Goal: Information Seeking & Learning: Learn about a topic

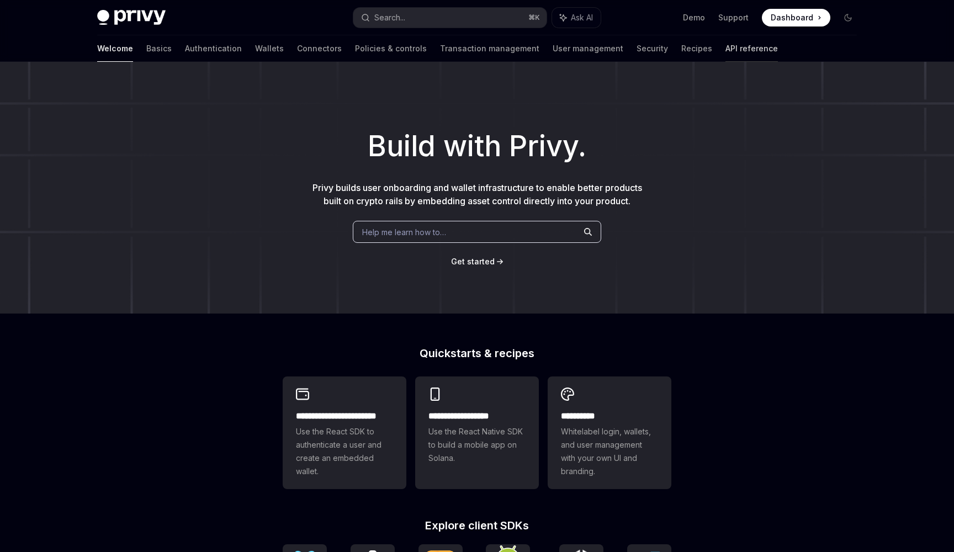
click at [726, 57] on link "API reference" at bounding box center [752, 48] width 52 height 27
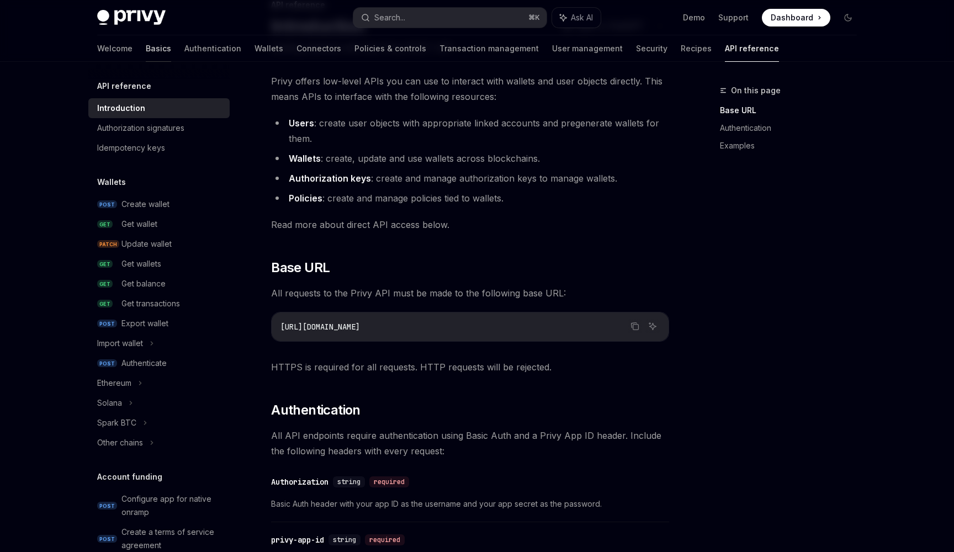
click at [146, 54] on link "Basics" at bounding box center [158, 48] width 25 height 27
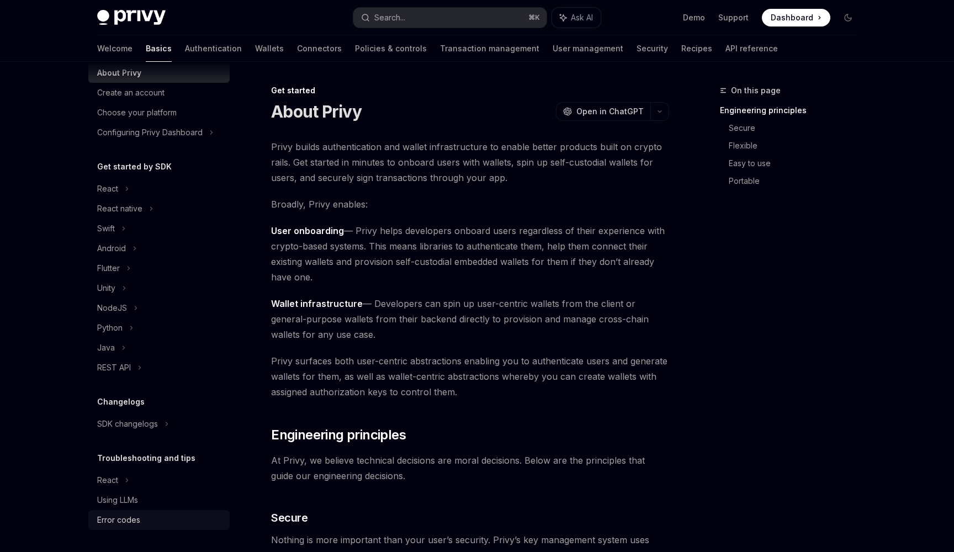
scroll to position [35, 0]
click at [118, 526] on div "Error codes" at bounding box center [118, 520] width 43 height 13
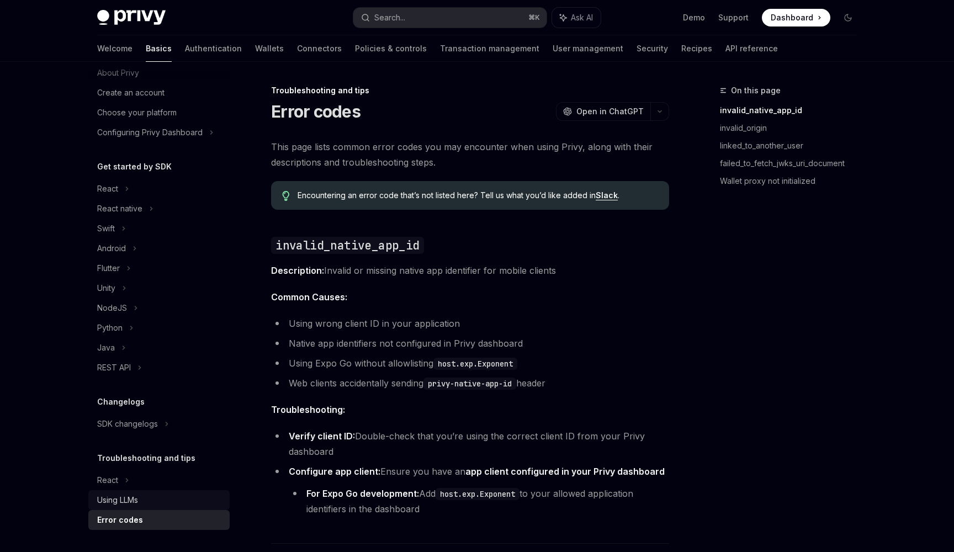
click at [118, 505] on div "Using LLMs" at bounding box center [117, 500] width 41 height 13
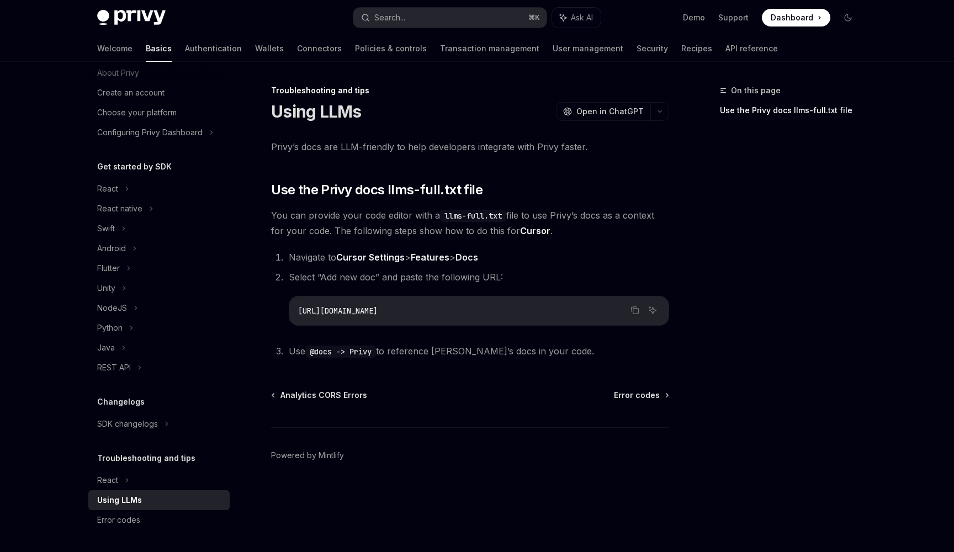
drag, startPoint x: 312, startPoint y: 353, endPoint x: 558, endPoint y: 347, distance: 245.8
click at [558, 347] on li "Use @docs -> Privy to reference [PERSON_NAME]’s docs in your code." at bounding box center [478, 351] width 384 height 15
click at [479, 365] on div "Troubleshooting and tips Using LLMs OpenAI Open in ChatGPT OpenAI Open in ChatG…" at bounding box center [367, 318] width 610 height 468
click at [361, 356] on code "@docs -> Privy" at bounding box center [340, 352] width 71 height 12
click at [654, 310] on icon "Ask AI" at bounding box center [652, 310] width 9 height 9
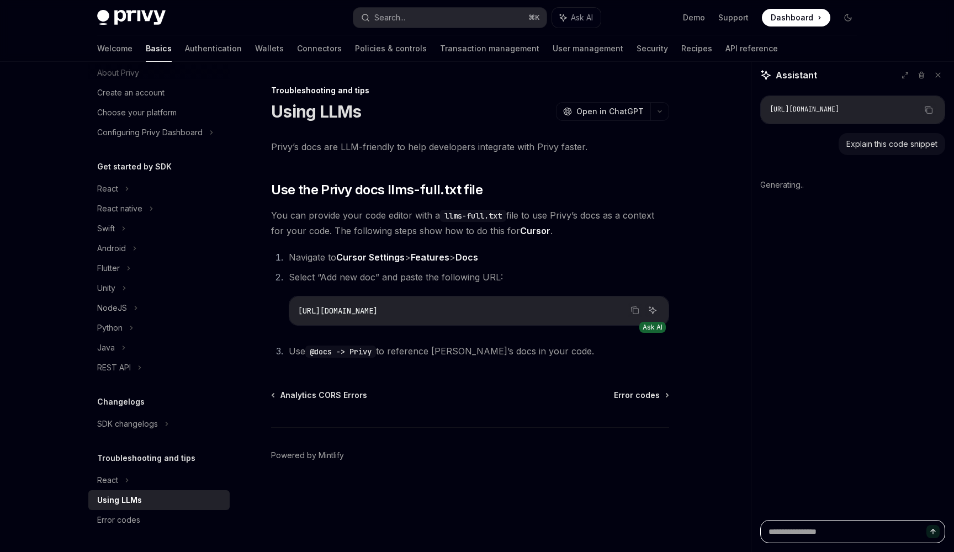
type textarea "*"
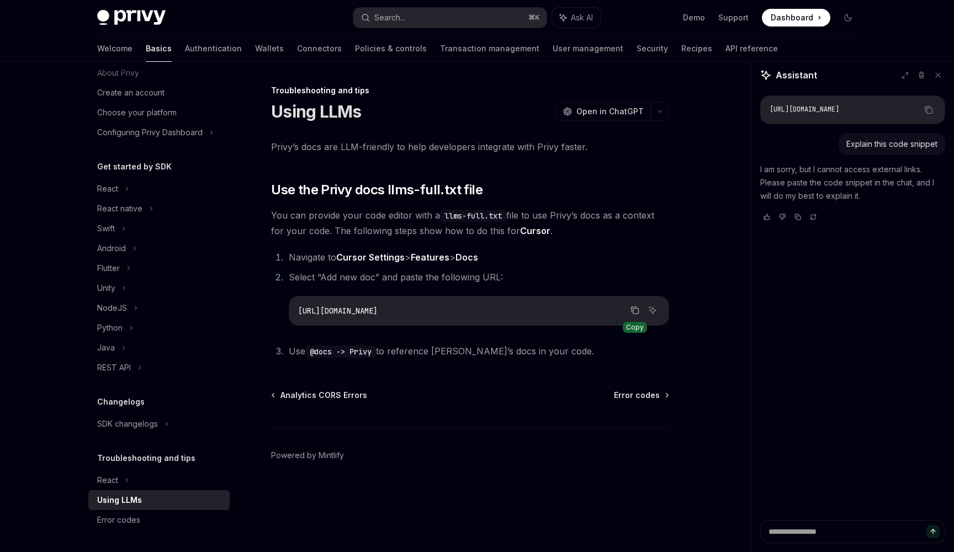
click at [637, 311] on icon "Copy the contents from the code block" at bounding box center [635, 310] width 9 height 9
